Goal: Task Accomplishment & Management: Use online tool/utility

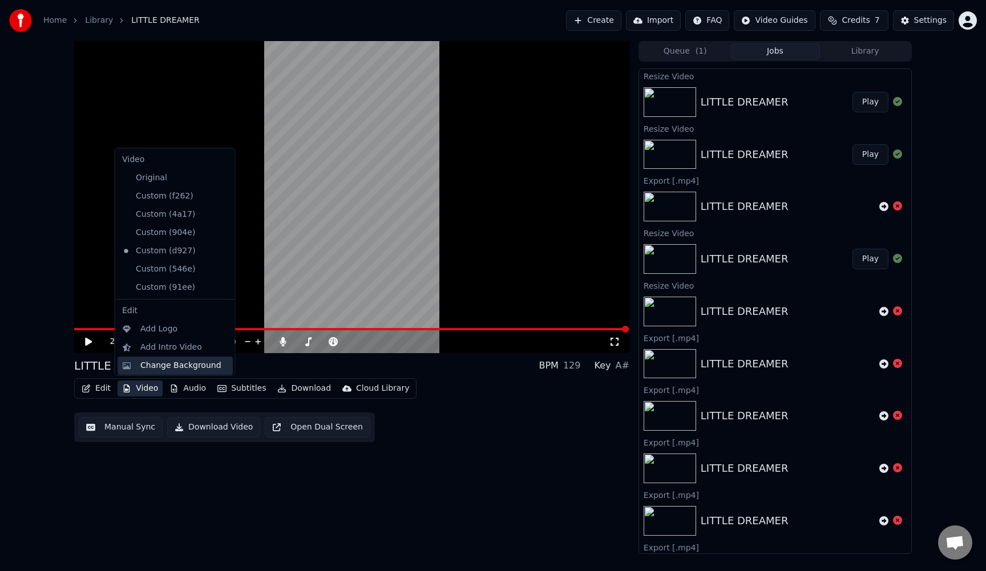
click at [145, 370] on div "Change Background" at bounding box center [180, 365] width 81 height 11
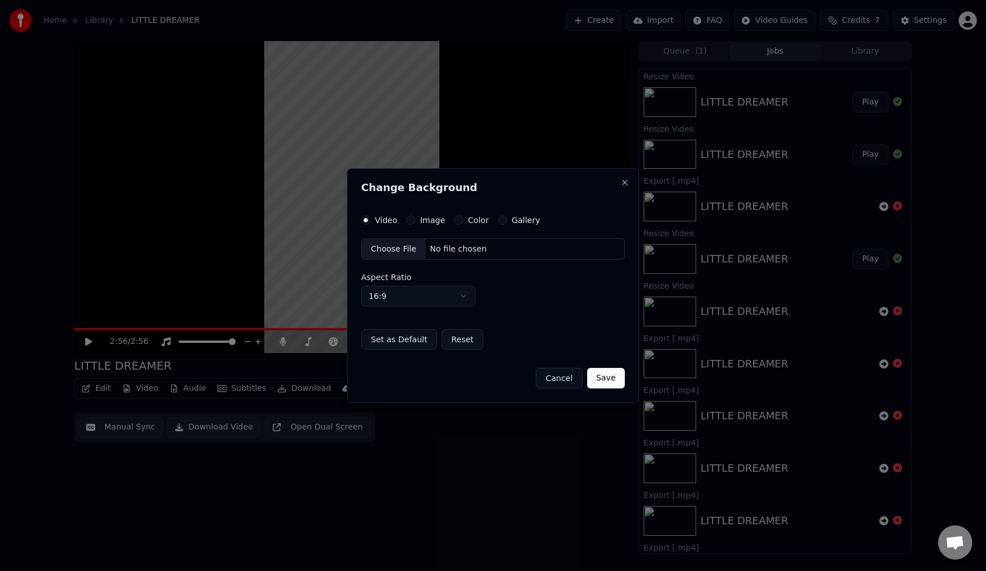
click at [406, 220] on button "Image" at bounding box center [410, 220] width 9 height 9
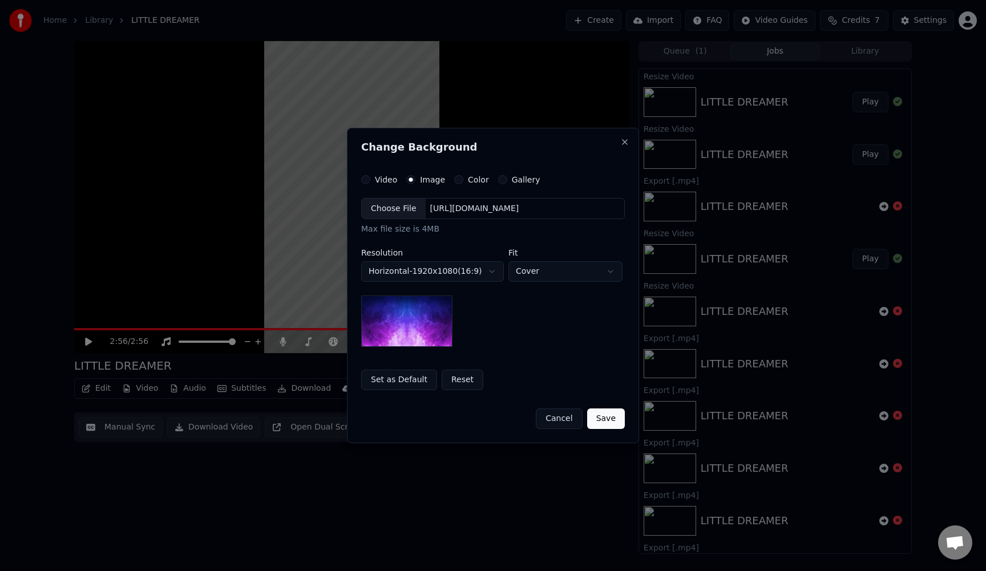
click at [381, 207] on div "Choose File" at bounding box center [394, 209] width 64 height 21
click at [598, 420] on button "Save" at bounding box center [606, 419] width 38 height 21
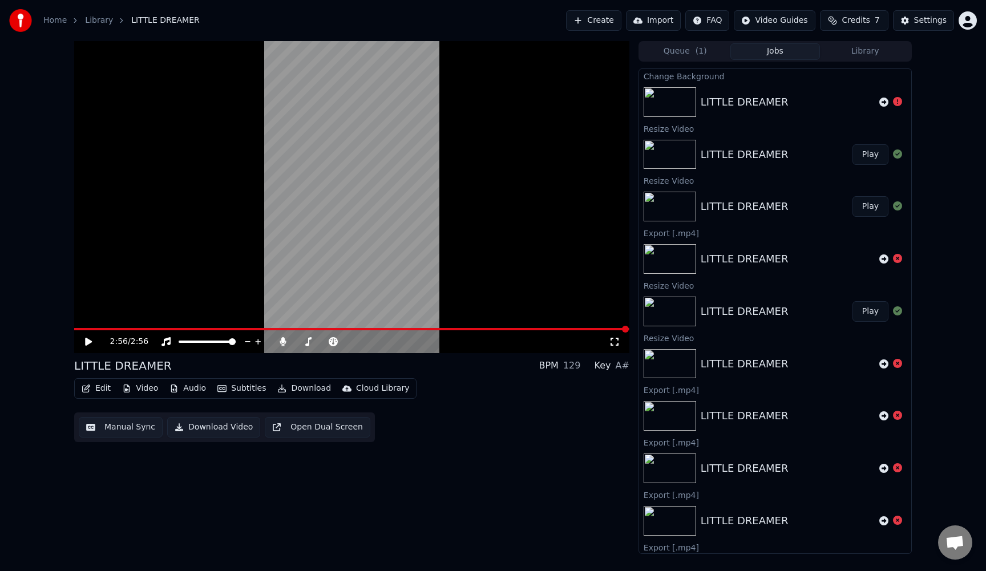
click at [148, 389] on button "Video" at bounding box center [140, 389] width 45 height 16
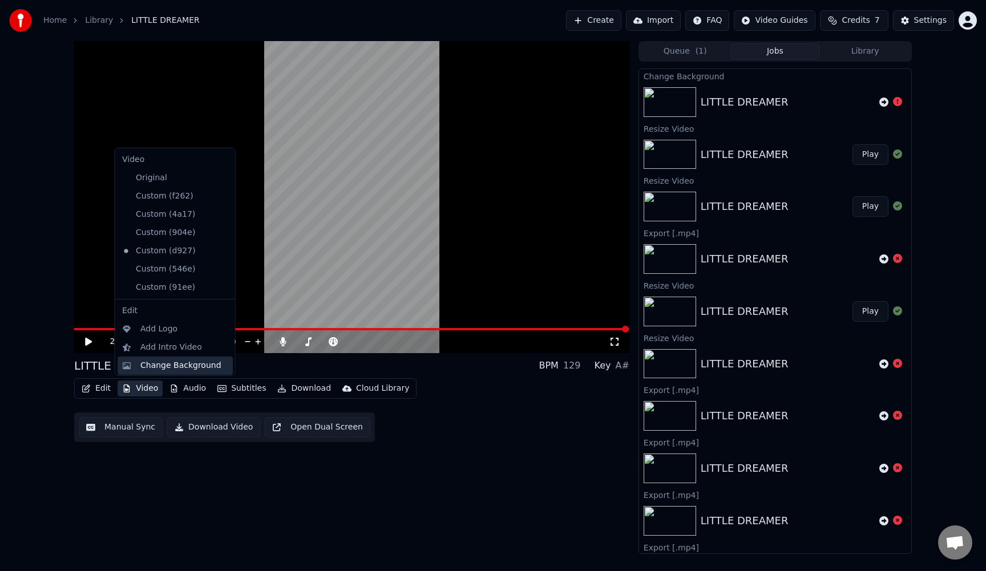
click at [150, 366] on div "Change Background" at bounding box center [180, 365] width 81 height 11
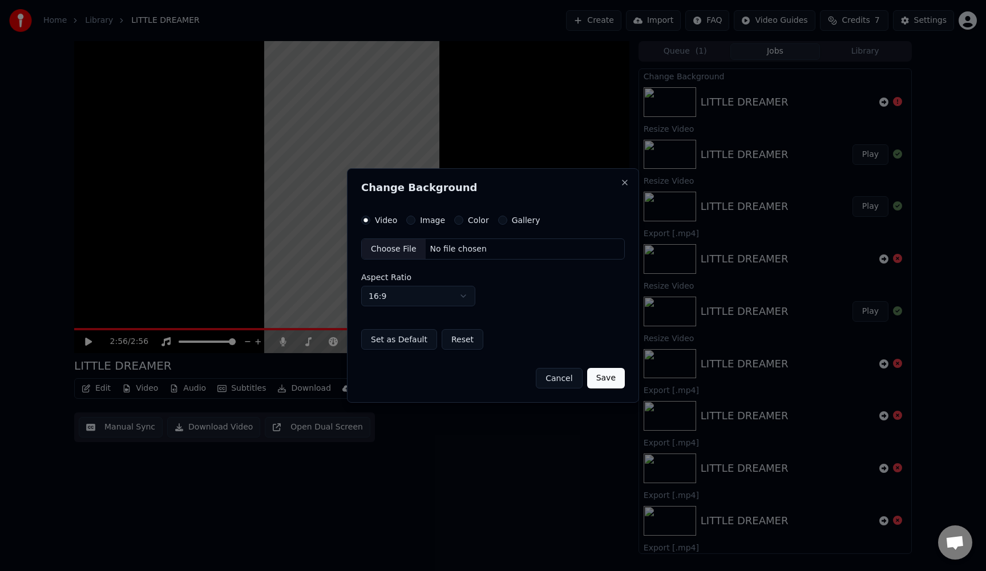
click at [413, 220] on button "Image" at bounding box center [410, 220] width 9 height 9
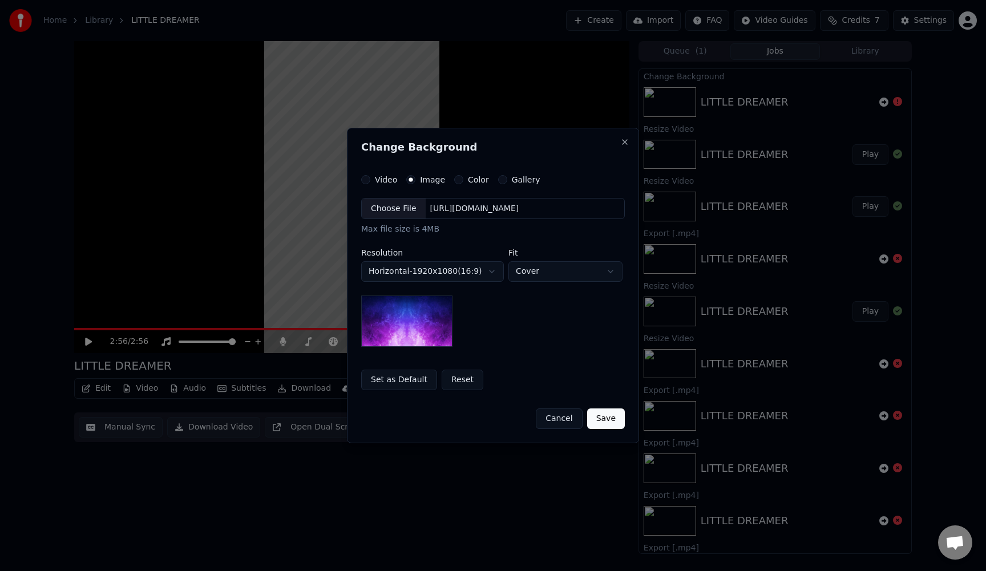
click at [396, 211] on div "Choose File" at bounding box center [394, 209] width 64 height 21
click at [599, 421] on button "Save" at bounding box center [606, 419] width 38 height 21
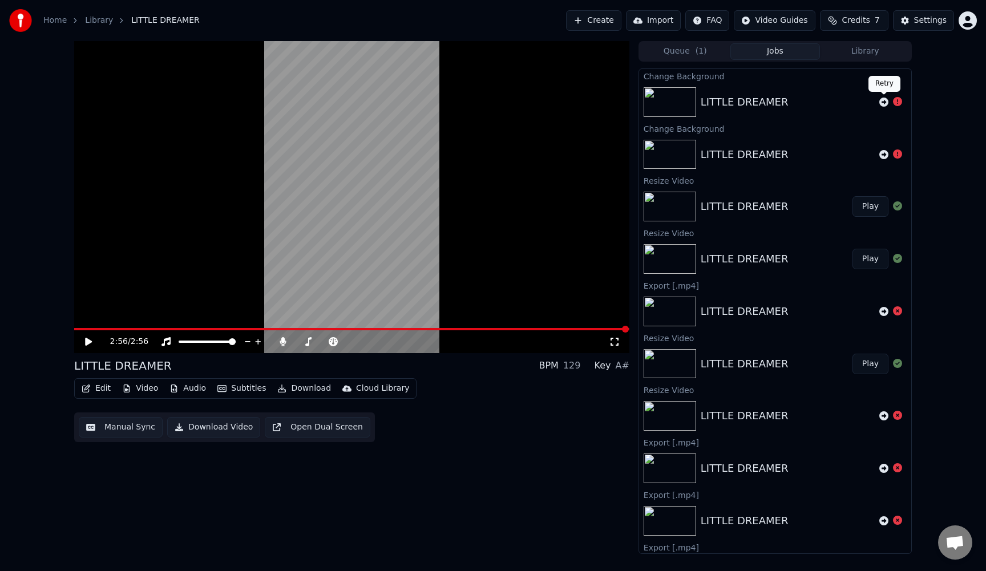
click at [884, 99] on icon at bounding box center [884, 102] width 9 height 9
click at [884, 100] on icon at bounding box center [884, 102] width 9 height 9
